Goal: Task Accomplishment & Management: Manage account settings

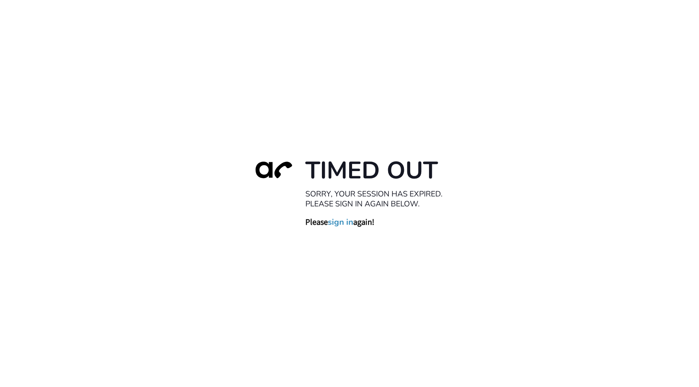
click at [348, 220] on link "sign in" at bounding box center [340, 222] width 25 height 10
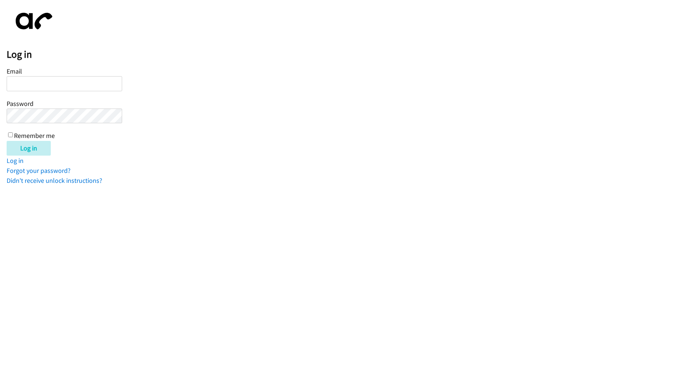
click at [347, 185] on html "Log in Email Password Remember me Log in Log in Forgot your password? Didn't re…" at bounding box center [349, 92] width 699 height 185
click at [111, 84] on input "Email" at bounding box center [65, 83] width 116 height 15
type input "[PERSON_NAME][EMAIL_ADDRESS][DOMAIN_NAME]"
click at [26, 152] on input "Log in" at bounding box center [29, 148] width 44 height 15
